Goal: Task Accomplishment & Management: Complete application form

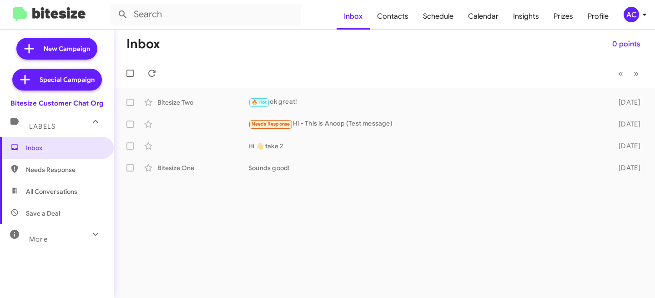
click at [640, 17] on icon at bounding box center [644, 14] width 11 height 11
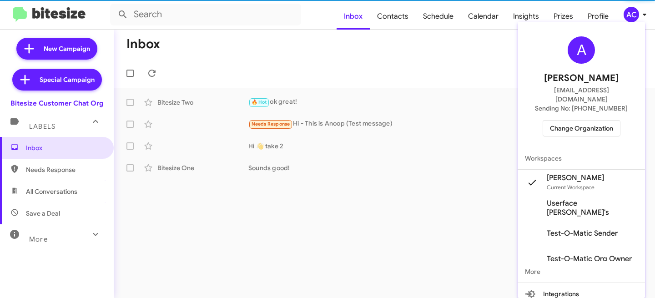
click at [588, 121] on span "Change Organization" at bounding box center [581, 128] width 63 height 15
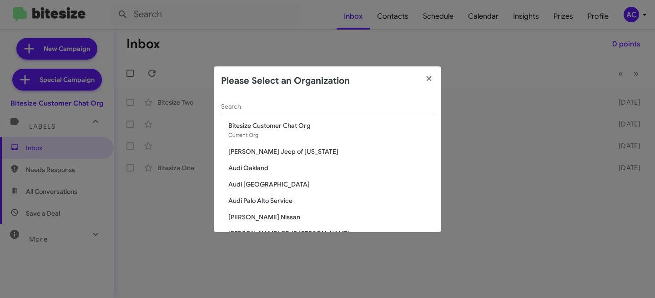
drag, startPoint x: 361, startPoint y: 111, endPoint x: 358, endPoint y: 107, distance: 4.9
click at [358, 108] on div "Search" at bounding box center [327, 104] width 213 height 18
click at [357, 106] on input "Search" at bounding box center [327, 106] width 213 height 7
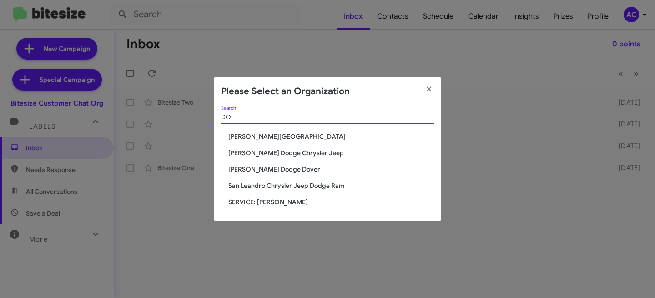
type input "DO"
click at [273, 168] on span "[PERSON_NAME] Dodge Dover" at bounding box center [331, 169] width 206 height 9
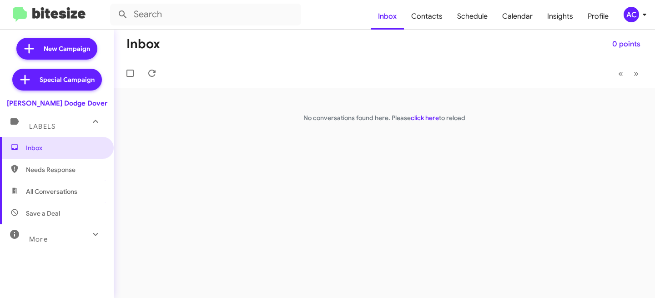
click at [628, 16] on div "AC" at bounding box center [630, 14] width 15 height 15
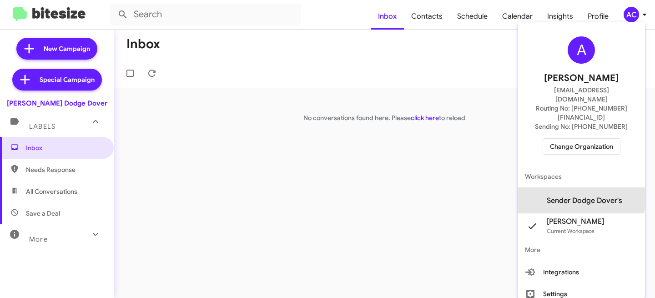
click at [589, 196] on span "Sender Dodge Dover's" at bounding box center [584, 200] width 75 height 9
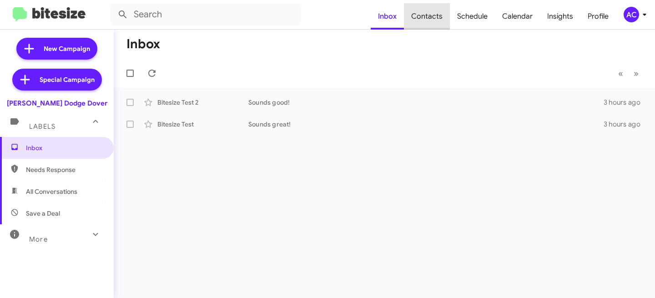
click at [434, 14] on span "Contacts" at bounding box center [427, 16] width 46 height 26
type input "in:groups"
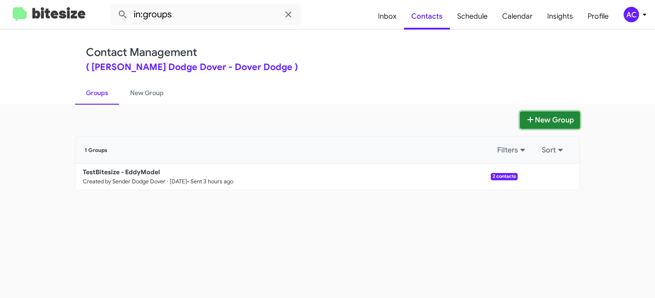
click at [527, 117] on icon at bounding box center [530, 119] width 9 height 7
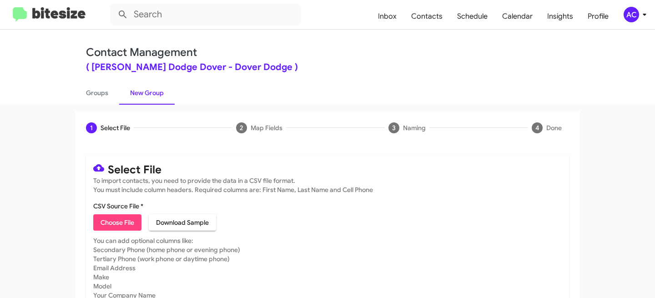
click at [118, 225] on span "Choose File" at bounding box center [118, 222] width 34 height 16
type input "DoverDodge-OptOut - DATA"
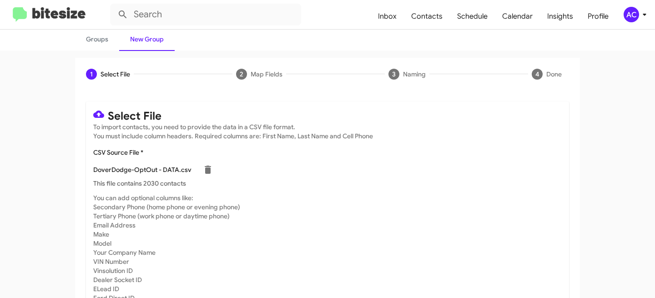
scroll to position [100, 0]
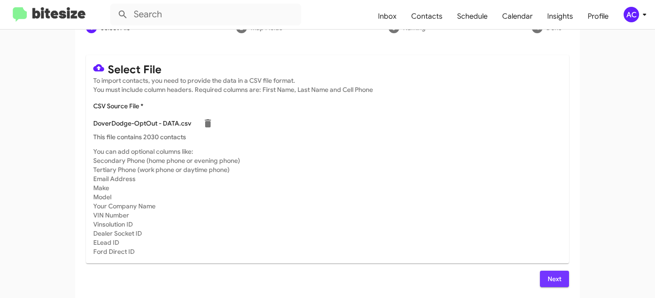
click at [551, 285] on span "Next" at bounding box center [554, 279] width 15 height 16
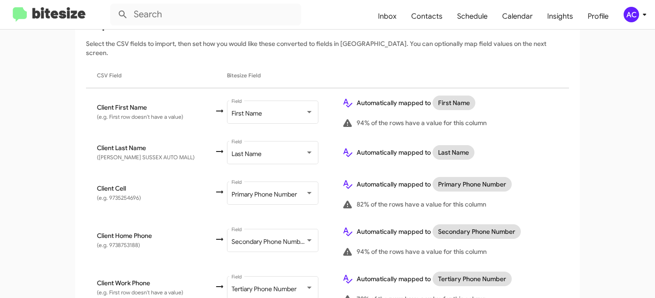
scroll to position [211, 0]
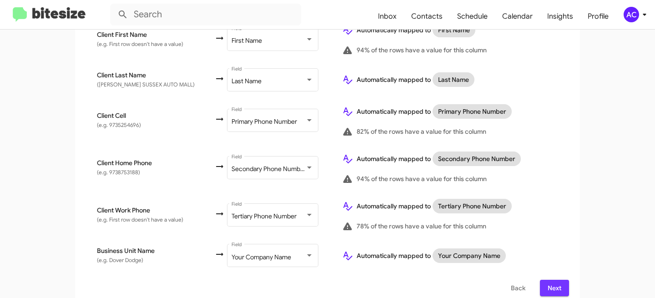
click at [548, 280] on span "Next" at bounding box center [554, 288] width 15 height 16
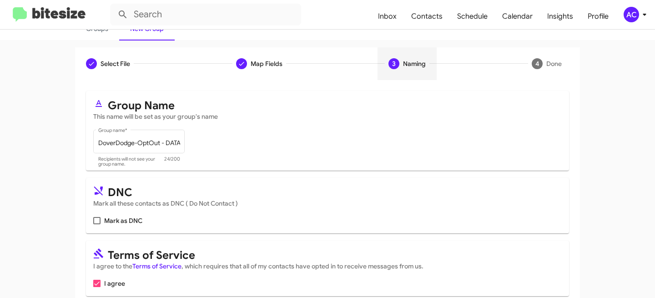
scroll to position [75, 0]
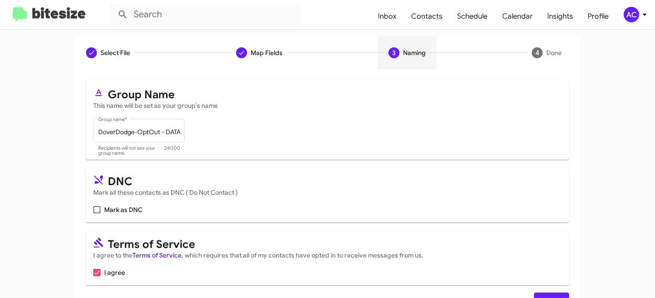
click at [96, 206] on span at bounding box center [96, 209] width 7 height 7
click at [96, 213] on input "Mark as DNC" at bounding box center [96, 213] width 0 height 0
checkbox input "true"
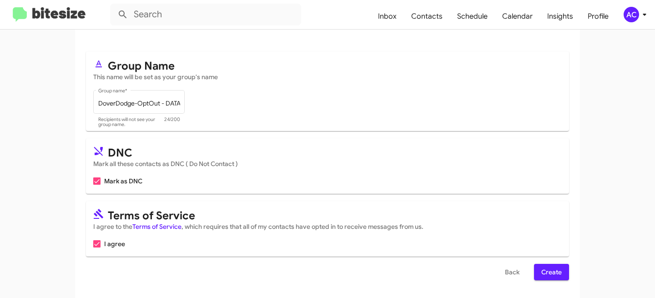
scroll to position [104, 0]
click at [555, 268] on span "Create" at bounding box center [551, 271] width 20 height 16
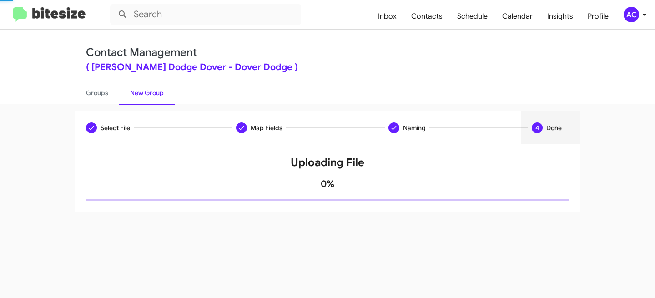
scroll to position [0, 0]
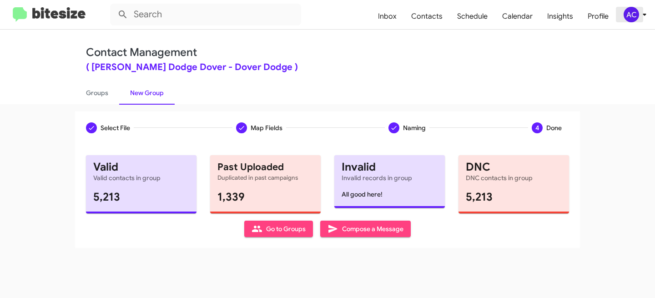
click at [644, 17] on icon at bounding box center [644, 14] width 11 height 11
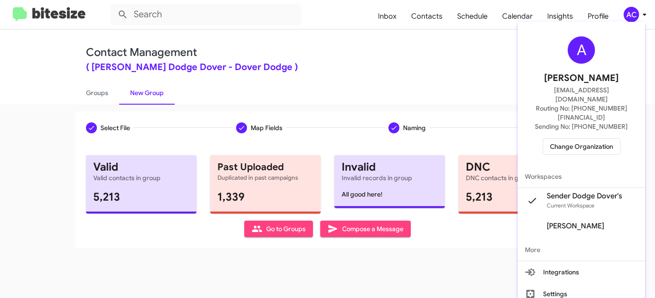
click at [443, 55] on div at bounding box center [327, 149] width 655 height 298
